Goal: Information Seeking & Learning: Learn about a topic

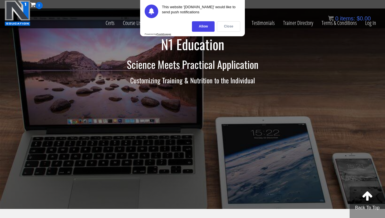
click at [228, 28] on div "Close" at bounding box center [228, 26] width 23 height 10
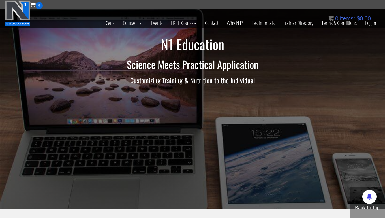
click at [228, 28] on link "Why N1?" at bounding box center [234, 23] width 25 height 28
click at [368, 26] on link "Log In" at bounding box center [371, 23] width 20 height 28
click at [371, 21] on link "Log In" at bounding box center [371, 23] width 20 height 28
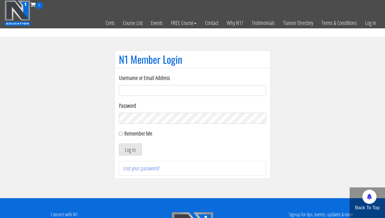
type input "[EMAIL_ADDRESS][DOMAIN_NAME]"
click at [130, 148] on button "Log In" at bounding box center [130, 149] width 23 height 12
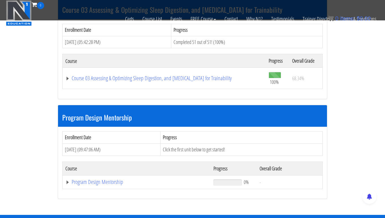
scroll to position [392, 0]
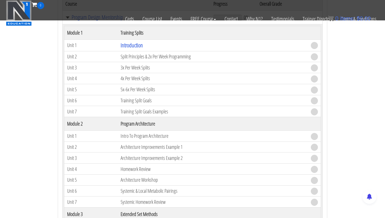
scroll to position [431, 0]
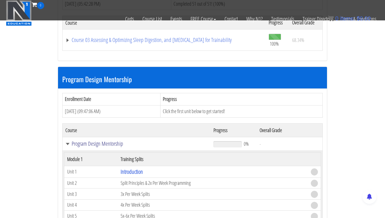
click at [110, 147] on td "Program Design Mentorship" at bounding box center [137, 144] width 148 height 14
click at [112, 143] on link "Program Design Mentorship" at bounding box center [136, 144] width 142 height 6
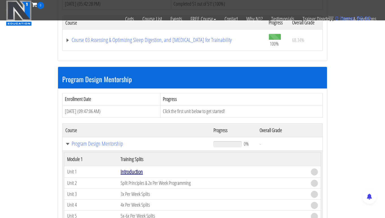
click at [129, 168] on link "Introduction" at bounding box center [132, 172] width 22 height 8
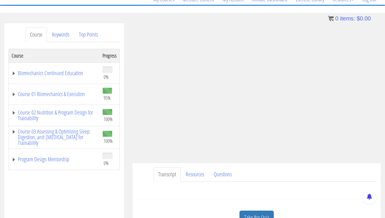
scroll to position [59, 0]
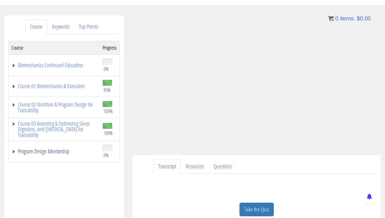
click at [58, 151] on link "Program Design Mentorship" at bounding box center [54, 151] width 85 height 6
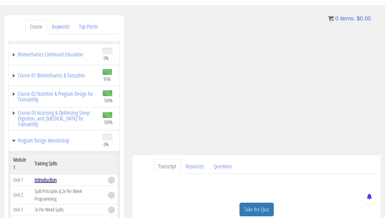
scroll to position [44, 0]
